Goal: Information Seeking & Learning: Learn about a topic

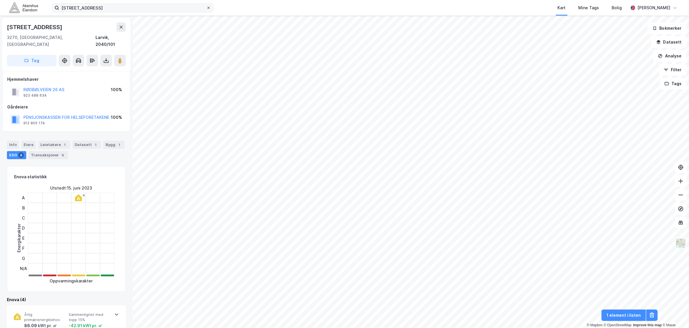
click at [208, 6] on icon at bounding box center [208, 7] width 3 height 3
click at [206, 6] on input "[STREET_ADDRESS]" at bounding box center [132, 7] width 147 height 9
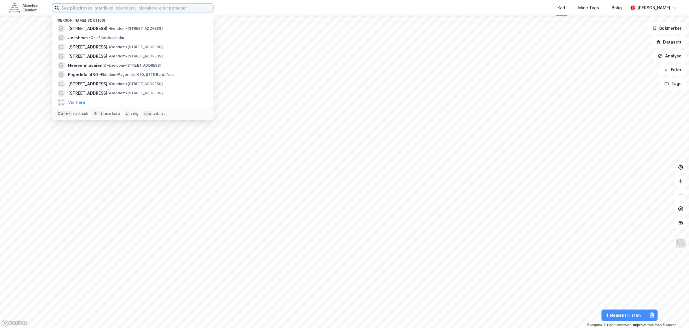
click at [137, 6] on input at bounding box center [136, 7] width 154 height 9
click at [100, 39] on span "• Område • [GEOGRAPHIC_DATA]" at bounding box center [106, 37] width 35 height 5
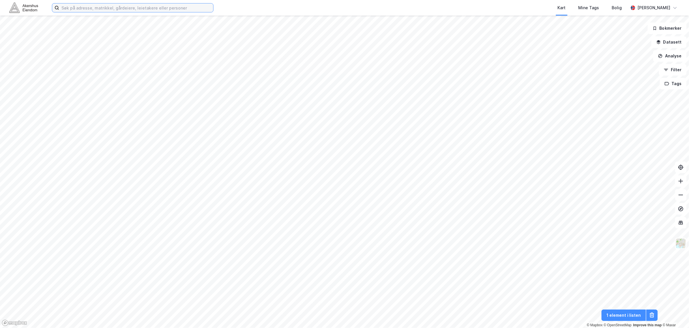
click at [128, 10] on input at bounding box center [136, 7] width 154 height 9
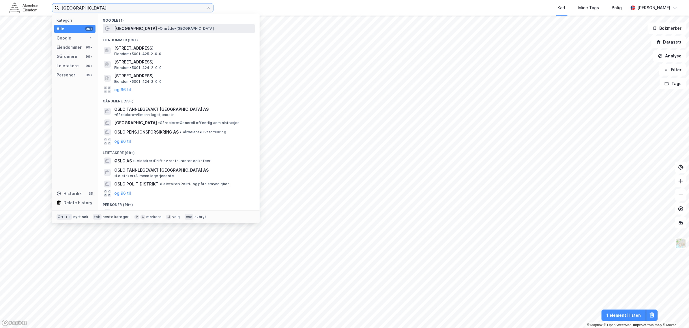
type input "[GEOGRAPHIC_DATA]"
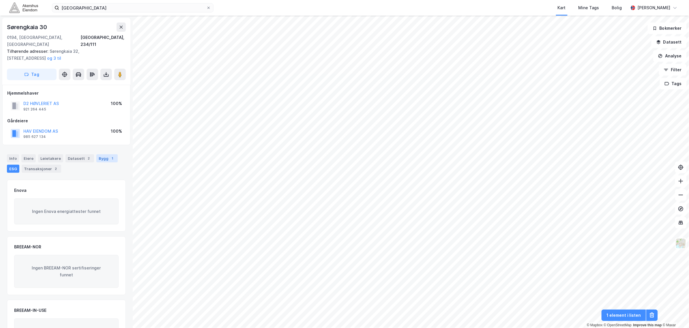
click at [98, 154] on div "Bygg 1" at bounding box center [106, 158] width 21 height 8
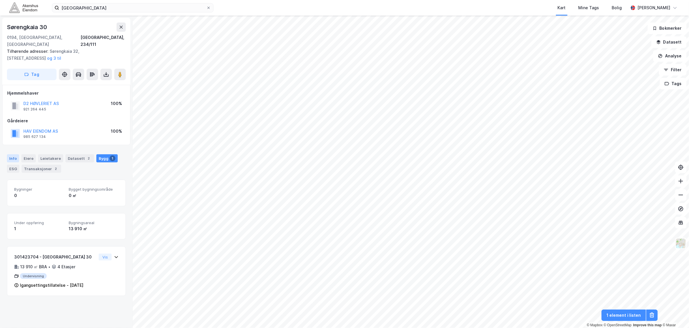
click at [11, 154] on div "Info" at bounding box center [13, 158] width 12 height 8
